Goal: Register for event/course

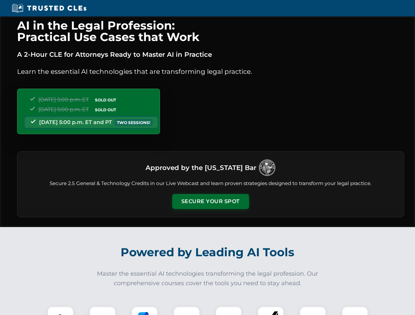
click at [210, 202] on button "Secure Your Spot" at bounding box center [210, 201] width 77 height 15
click at [60, 311] on img at bounding box center [60, 320] width 19 height 19
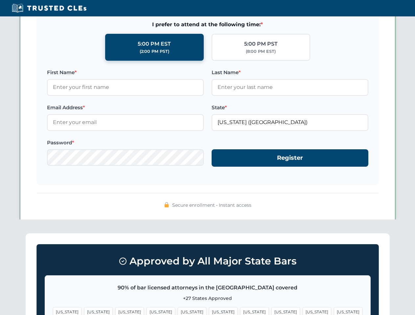
click at [240, 311] on span "[US_STATE]" at bounding box center [254, 313] width 29 height 10
click at [303, 311] on span "[US_STATE]" at bounding box center [317, 313] width 29 height 10
